Goal: Task Accomplishment & Management: Complete application form

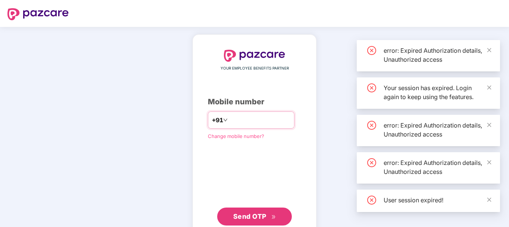
click at [244, 118] on input "number" at bounding box center [259, 120] width 61 height 12
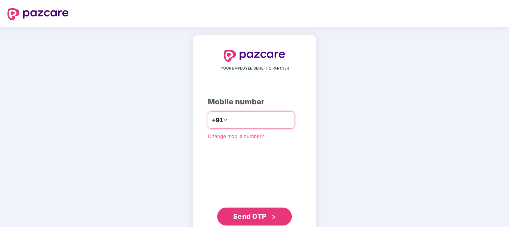
type input "**********"
click at [252, 217] on span "Send OTP" at bounding box center [249, 216] width 33 height 8
type input "**********"
click at [250, 219] on span "Send OTP" at bounding box center [254, 216] width 43 height 10
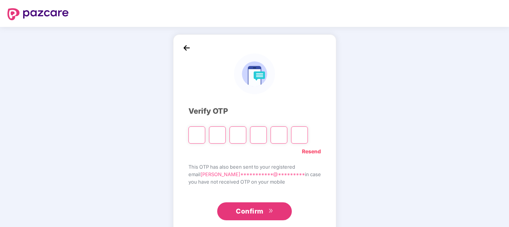
type input "*"
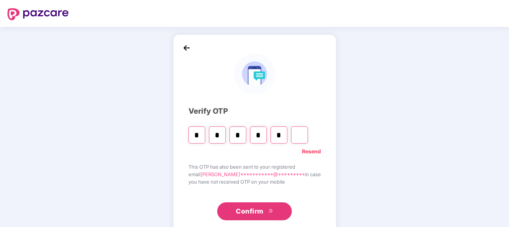
type input "*"
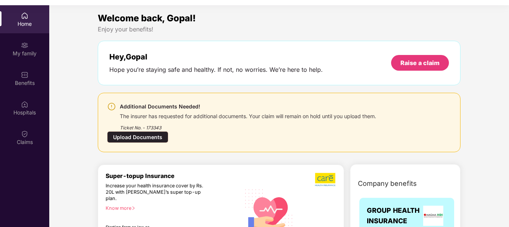
scroll to position [42, 0]
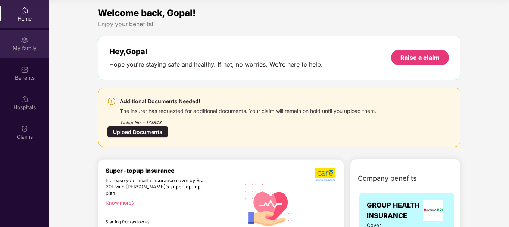
click at [31, 41] on div "My family" at bounding box center [24, 43] width 49 height 28
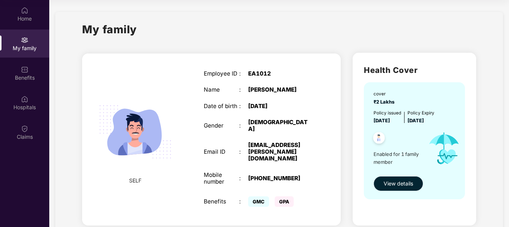
click at [389, 185] on span "View details" at bounding box center [398, 183] width 29 height 8
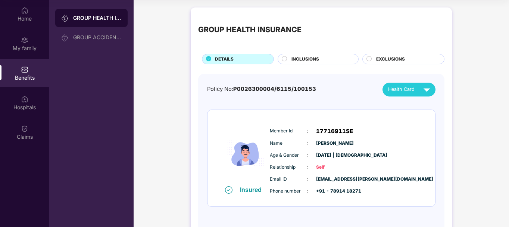
click at [350, 169] on span "Self" at bounding box center [334, 167] width 37 height 7
drag, startPoint x: 268, startPoint y: 130, endPoint x: 361, endPoint y: 140, distance: 93.5
click at [361, 140] on div "Member Id : 17716911SE Name : [PERSON_NAME] Age & Gender : [DATE] | [DEMOGRAPHI…" at bounding box center [344, 161] width 152 height 76
copy div "Member Id : 17716911SE Name : [PERSON_NAME]"
click at [425, 163] on div "Insured Member Id : 17716911SE Name : [PERSON_NAME] Age & Gender : [DATE] | [DE…" at bounding box center [322, 158] width 228 height 97
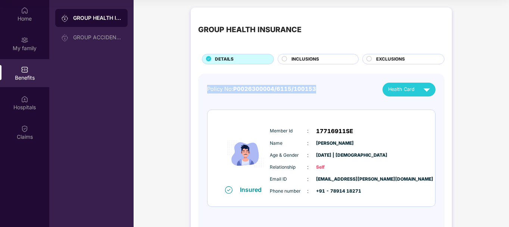
drag, startPoint x: 318, startPoint y: 87, endPoint x: 199, endPoint y: 93, distance: 118.9
click at [199, 93] on div "Policy No: P0026300004/6115/100153 Health Card Insured Member Id : 17716911SE N…" at bounding box center [321, 154] width 246 height 161
copy div "Policy No: P0026300004/6115/100153"
click at [24, 12] on img at bounding box center [24, 10] width 7 height 7
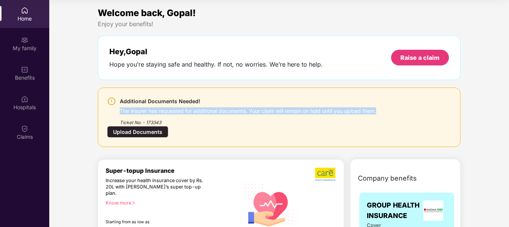
drag, startPoint x: 120, startPoint y: 111, endPoint x: 380, endPoint y: 112, distance: 259.8
click at [380, 112] on div "Additional Documents Needed! The insurer has requested for additional documents…" at bounding box center [250, 111] width 287 height 29
copy div "The insurer has requested for additional documents. Your claim will remain on h…"
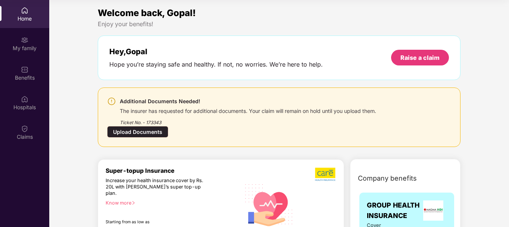
click at [134, 114] on div "Ticket No. - 173343" at bounding box center [248, 120] width 256 height 12
click at [135, 128] on div "Upload Documents" at bounding box center [137, 132] width 61 height 12
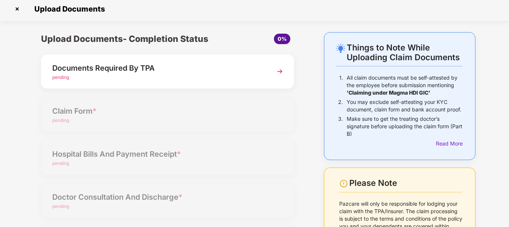
scroll to position [0, 0]
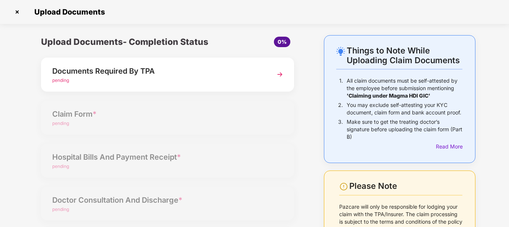
click at [63, 78] on span "pending" at bounding box center [60, 80] width 17 height 6
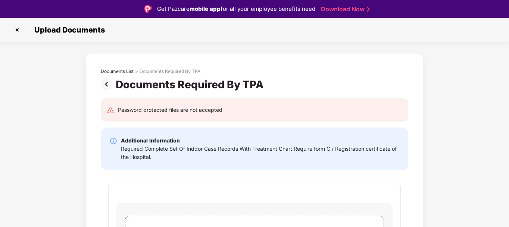
click at [368, 93] on div "**********" at bounding box center [255, 230] width 330 height 278
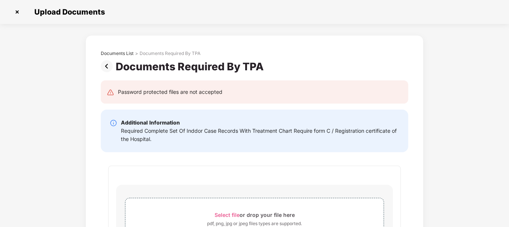
click at [17, 12] on img at bounding box center [17, 12] width 12 height 12
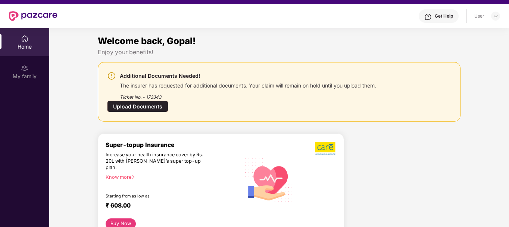
scroll to position [15, 0]
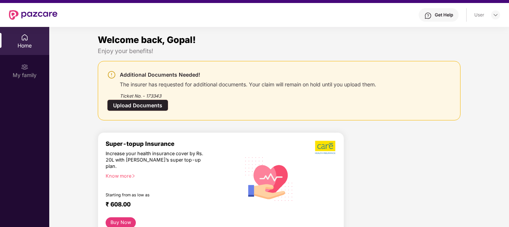
click at [144, 104] on div "Upload Documents" at bounding box center [137, 105] width 61 height 12
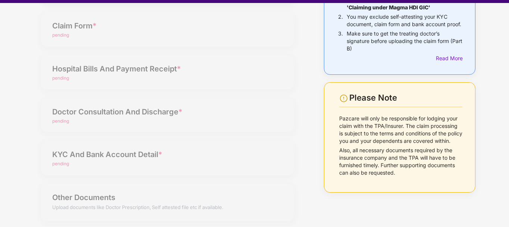
scroll to position [18, 0]
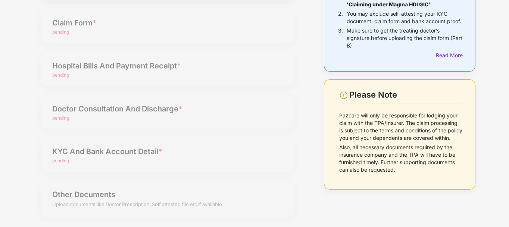
click at [499, 161] on div "Things to Note While Uploading Claim Documents 1. All claim documents must be s…" at bounding box center [254, 85] width 509 height 283
